Goal: Transaction & Acquisition: Book appointment/travel/reservation

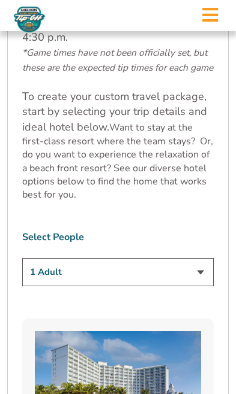
scroll to position [874, 0]
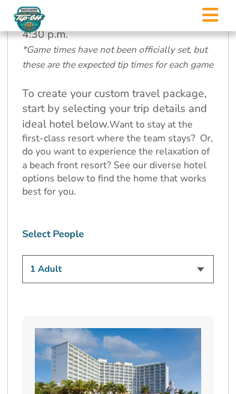
click at [201, 258] on select "1 Adult 2 Adults 3 Adults 4 Adults 2 Adults + 1 Child 2 Adults + 2 Children 2 A…" at bounding box center [117, 269] width 191 height 28
select select "3 Adults"
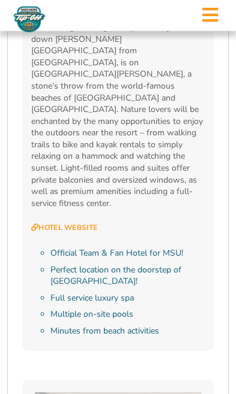
scroll to position [1439, 0]
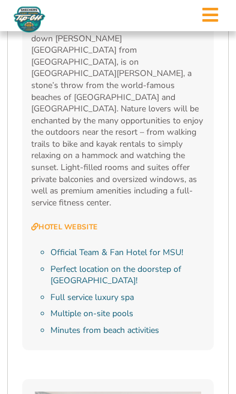
click at [85, 223] on link "Hotel Website" at bounding box center [64, 228] width 66 height 10
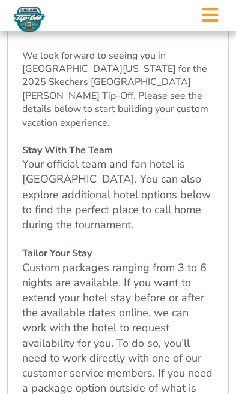
scroll to position [386, 0]
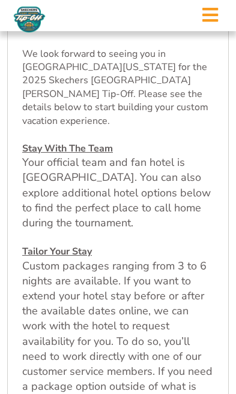
click at [76, 142] on u "Stay With The Team" at bounding box center [67, 148] width 91 height 13
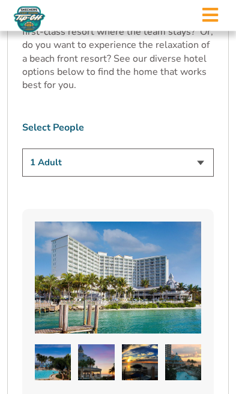
click at [195, 161] on select "1 Adult 2 Adults 3 Adults 4 Adults 2 Adults + 1 Child 2 Adults + 2 Children 2 A…" at bounding box center [117, 163] width 191 height 28
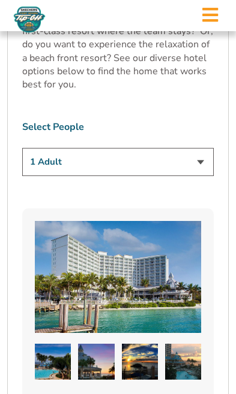
select select "2 Adults"
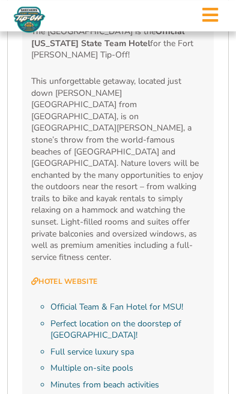
scroll to position [1385, 0]
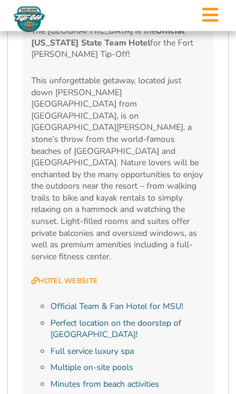
click at [150, 158] on p "This unforgettable getaway, located just down [PERSON_NAME][GEOGRAPHIC_DATA] fr…" at bounding box center [117, 169] width 173 height 188
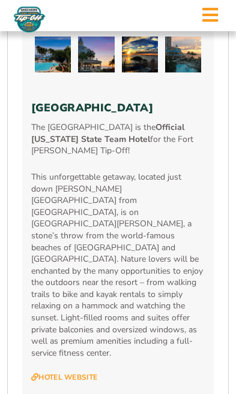
scroll to position [1288, 0]
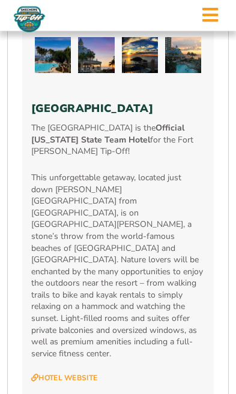
click at [144, 114] on h3 "[GEOGRAPHIC_DATA]" at bounding box center [117, 109] width 173 height 13
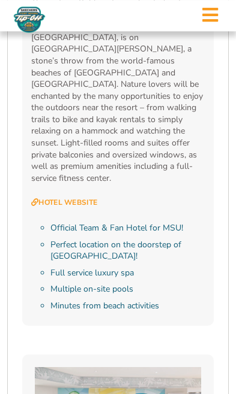
scroll to position [1464, 0]
click at [83, 198] on link "Hotel Website" at bounding box center [64, 203] width 66 height 10
